Goal: Check status: Check status

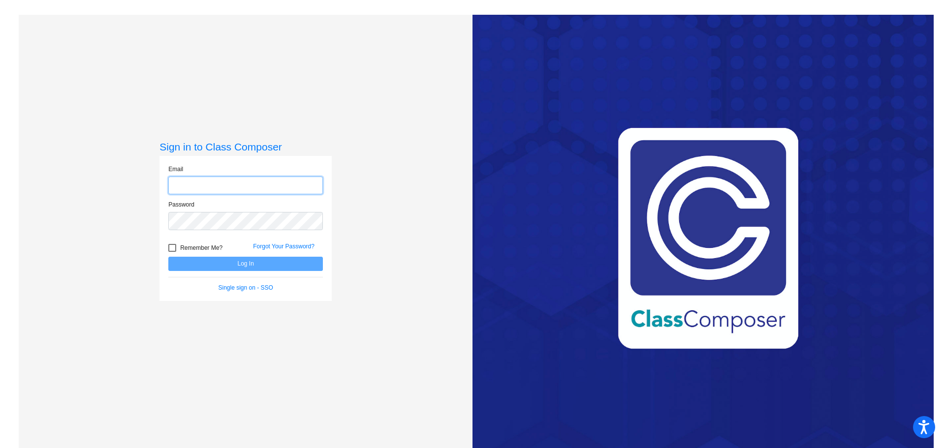
type input "[EMAIL_ADDRESS][DOMAIN_NAME]"
click at [253, 268] on button "Log In" at bounding box center [245, 264] width 154 height 14
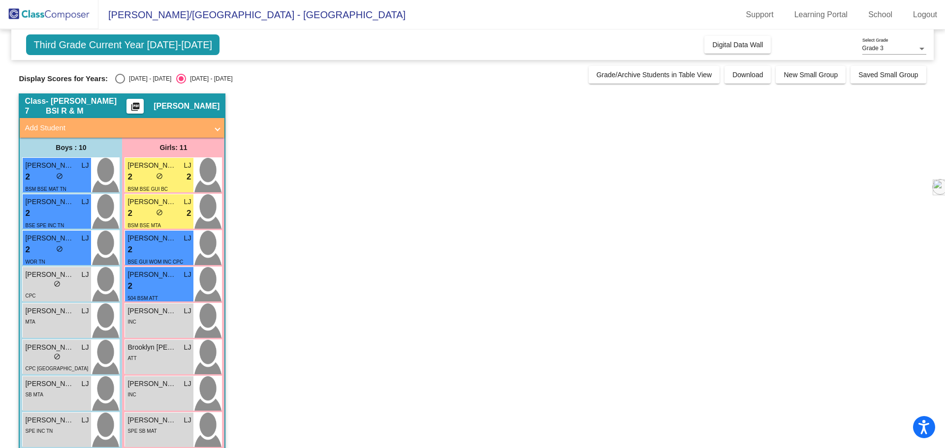
click at [120, 76] on div "Select an option" at bounding box center [120, 79] width 10 height 10
click at [120, 84] on input "[DATE] - [DATE]" at bounding box center [120, 84] width 0 height 0
radio input "true"
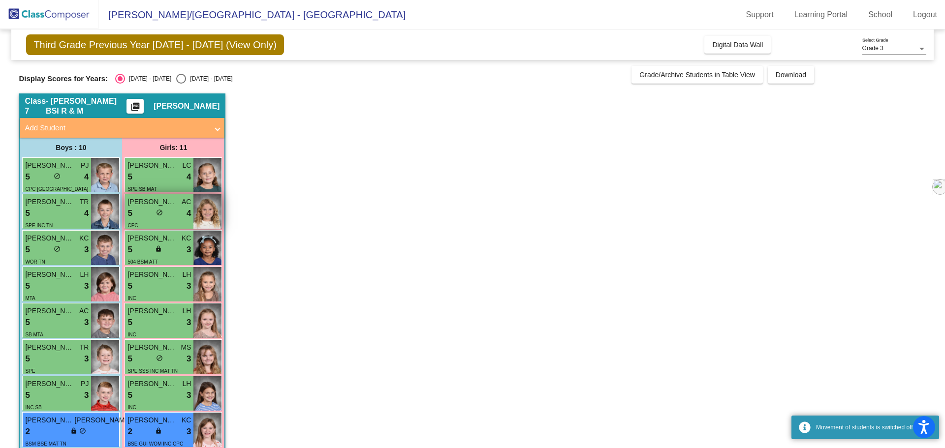
click at [153, 209] on div "5 lock do_not_disturb_alt 4" at bounding box center [158, 213] width 63 height 13
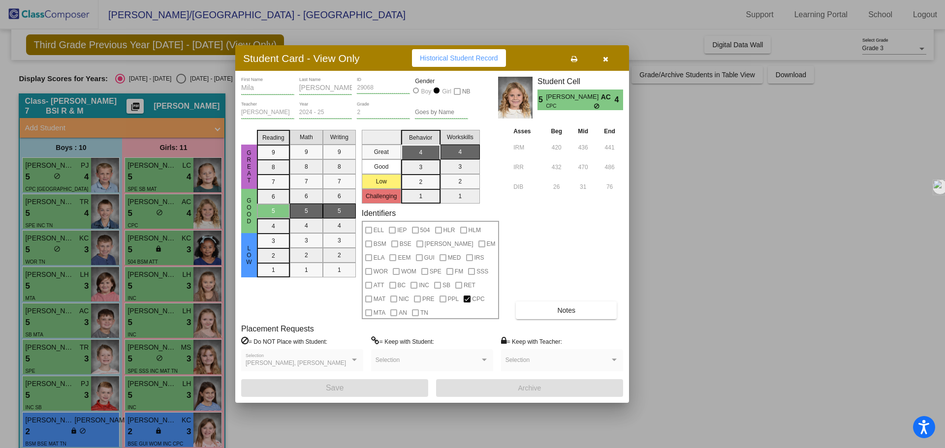
click at [798, 262] on div at bounding box center [472, 224] width 945 height 448
